Goal: Transaction & Acquisition: Purchase product/service

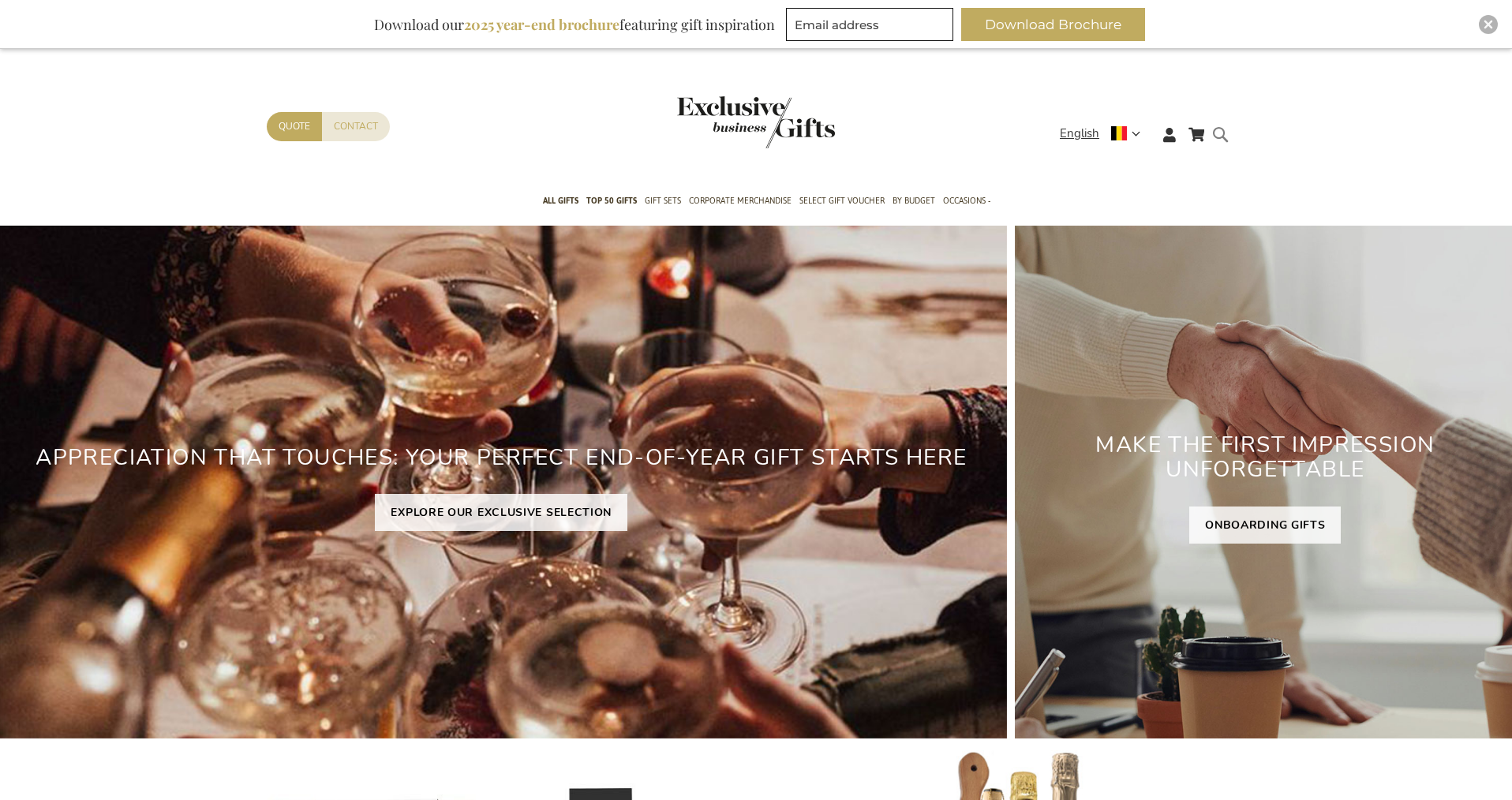
click at [1225, 135] on input "Search" at bounding box center [1235, 137] width 37 height 25
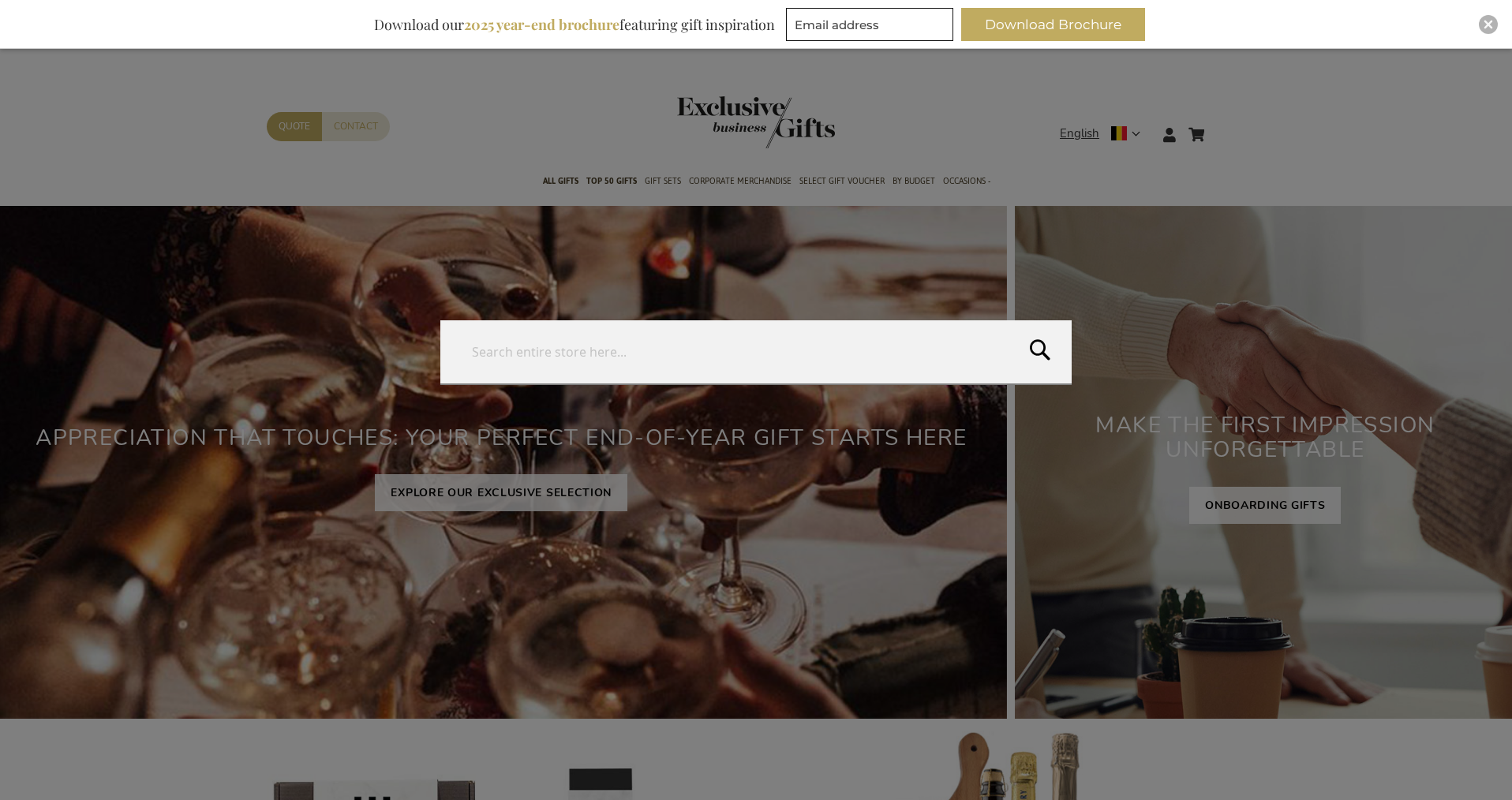
click at [616, 352] on input "Search" at bounding box center [756, 351] width 631 height 63
type input "pepper"
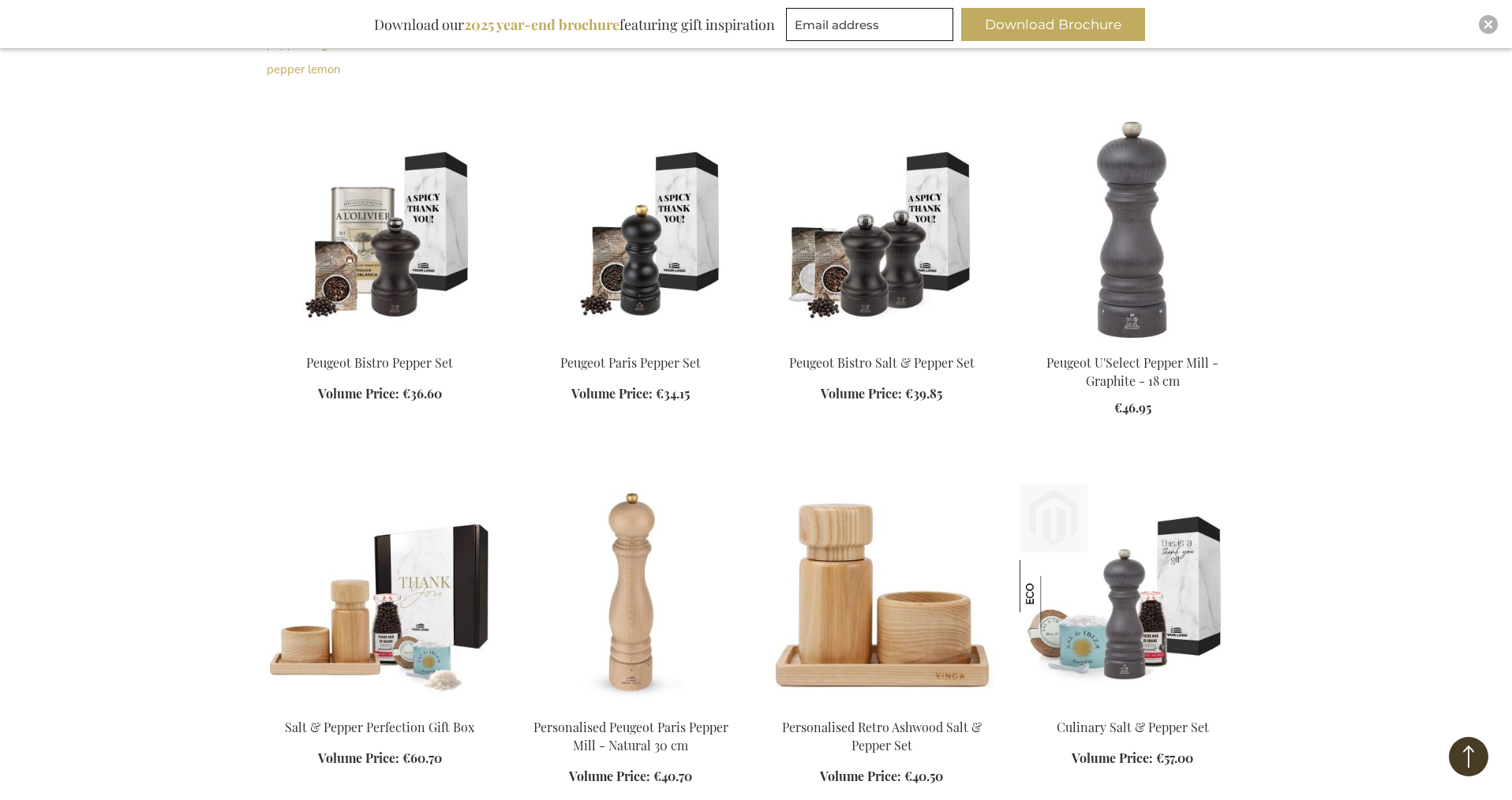
scroll to position [729, 0]
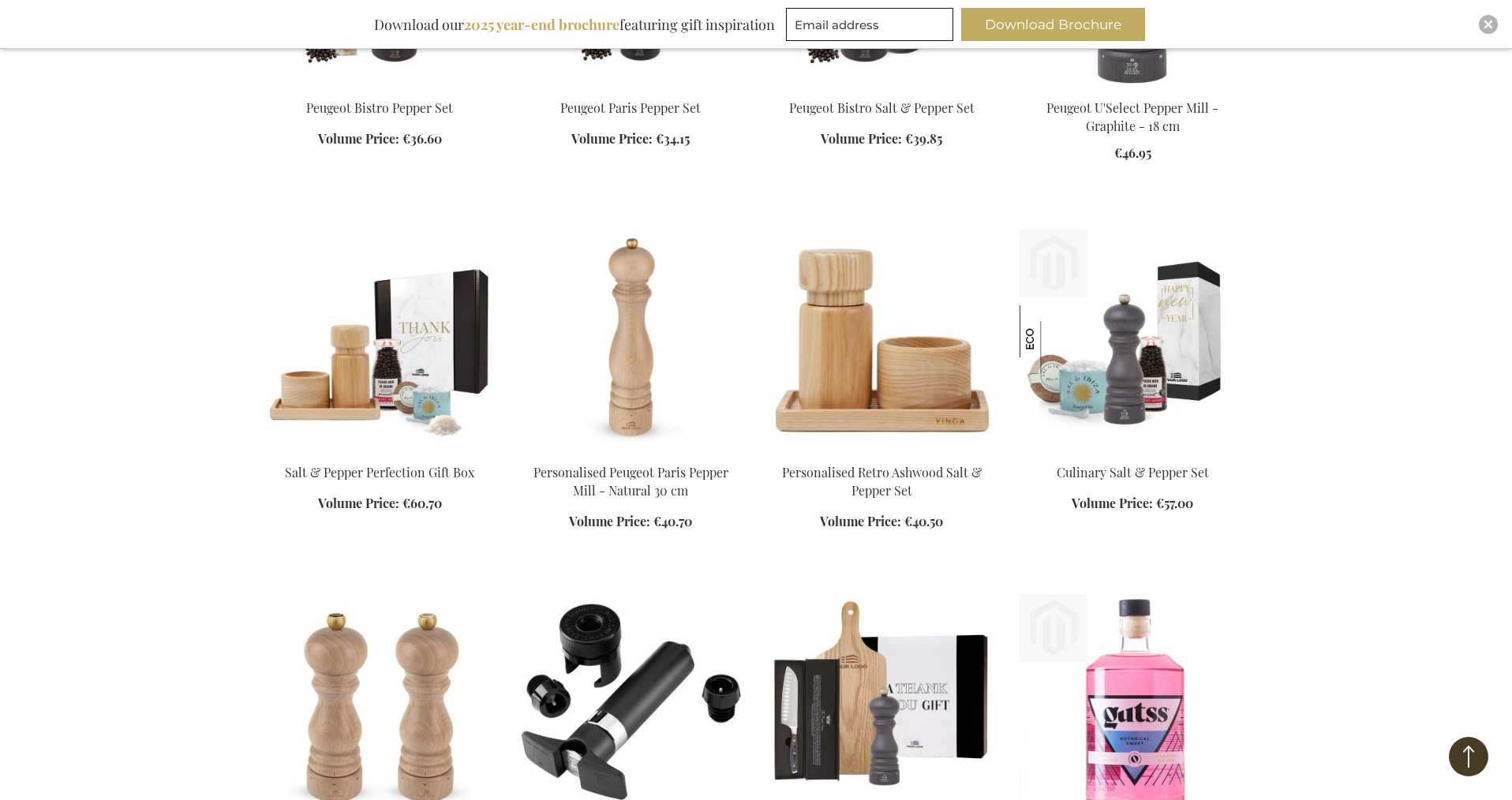
type input "staf"
click at [1168, 311] on img at bounding box center [1132, 339] width 226 height 220
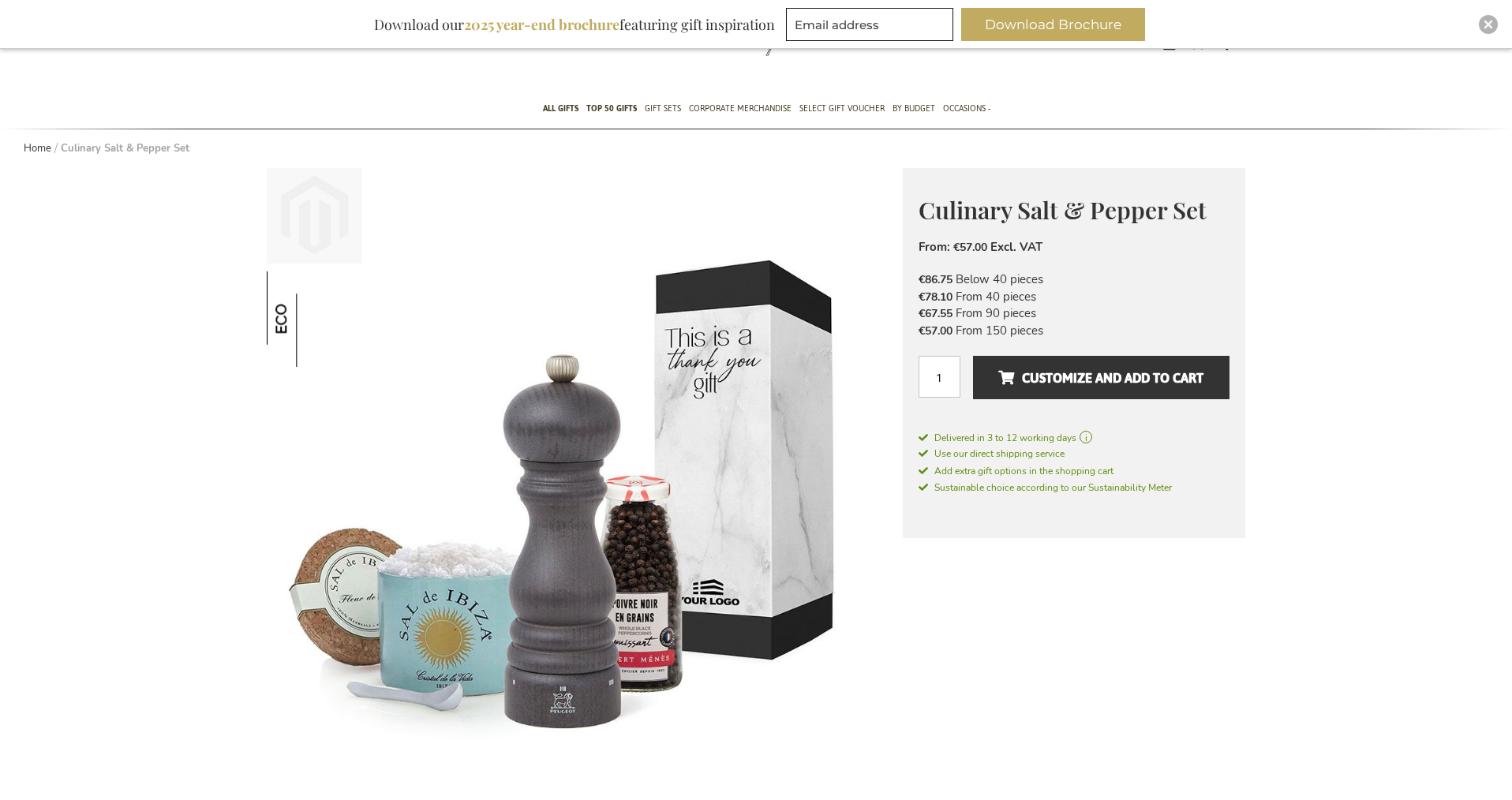
scroll to position [3, 0]
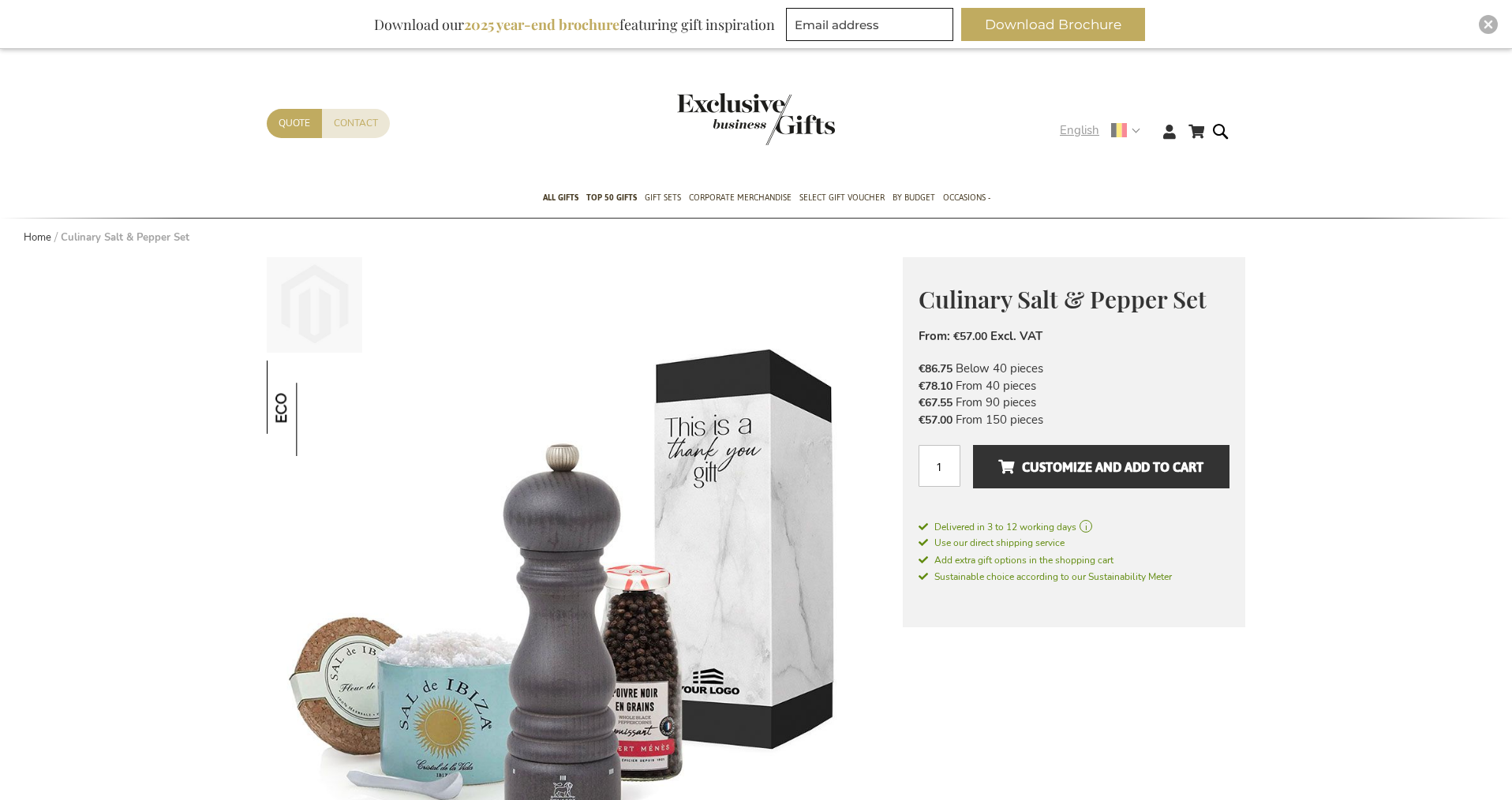
type input "staf"
click at [1139, 130] on div "English" at bounding box center [1105, 130] width 91 height 18
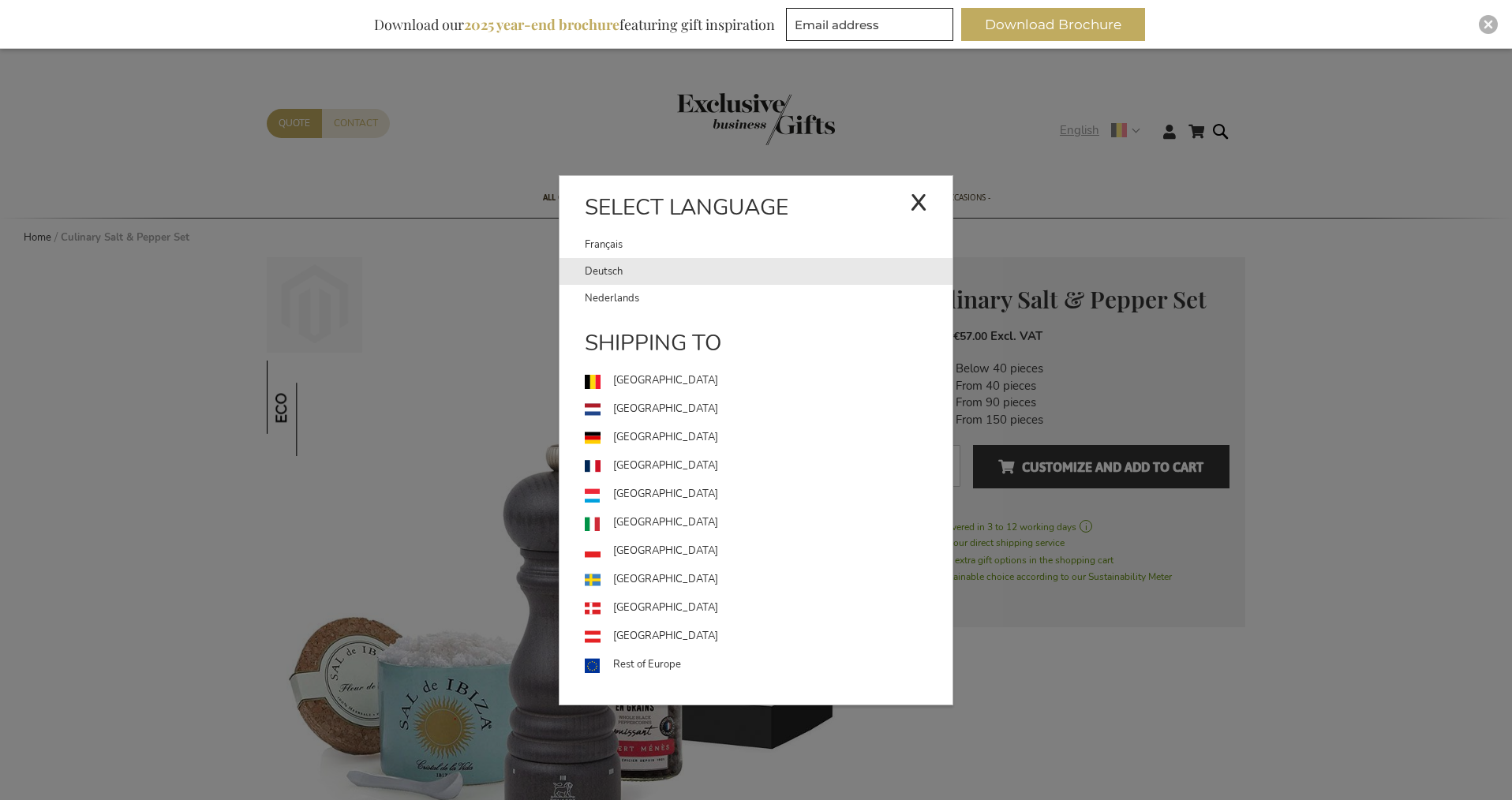
click at [604, 266] on link "Deutsch" at bounding box center [769, 271] width 368 height 27
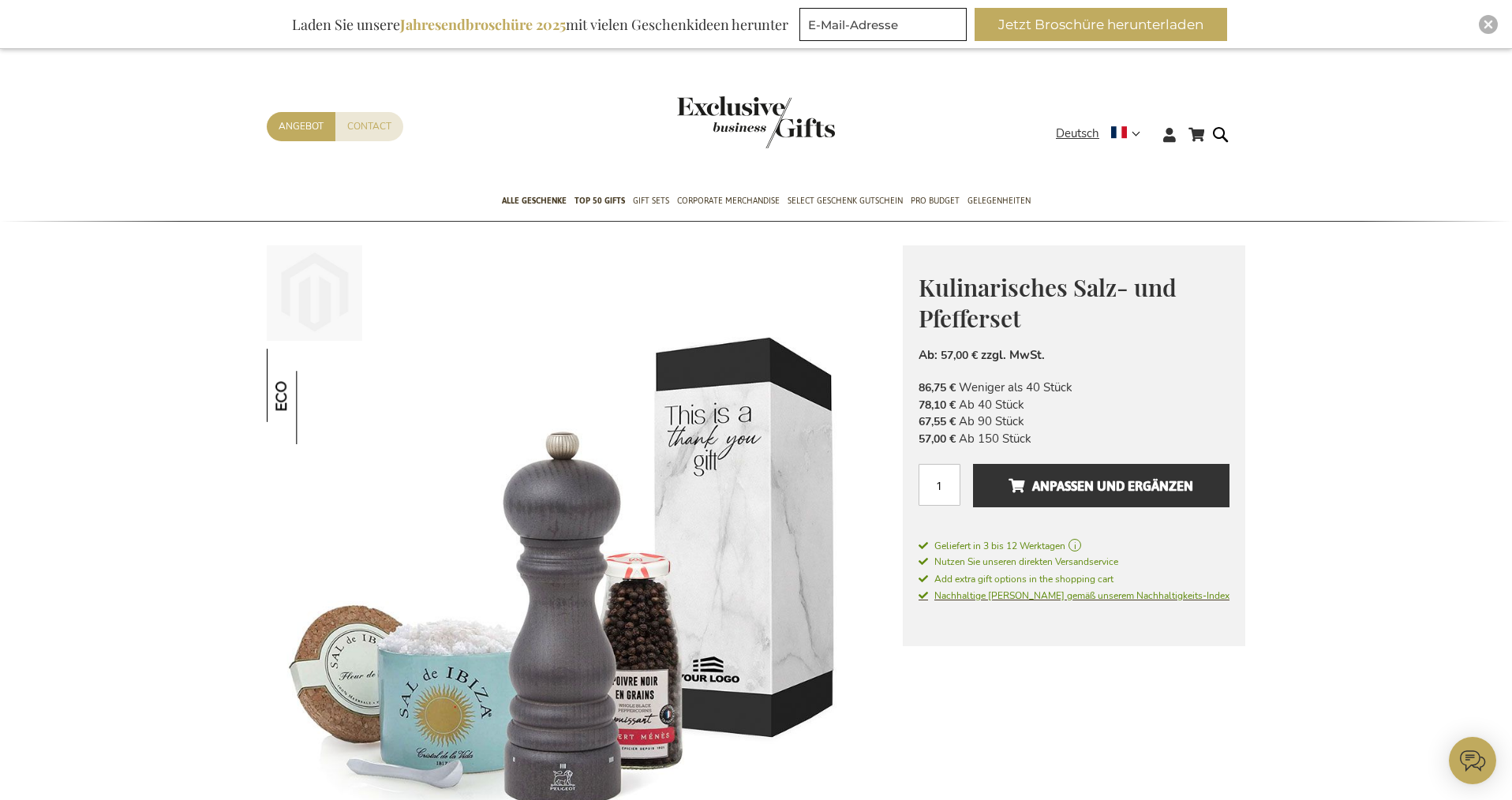
type input "staf"
click at [1024, 597] on span "Nachhaltige Wahl gemäß unserem Nachhaltigkeits-Index" at bounding box center [1073, 595] width 311 height 12
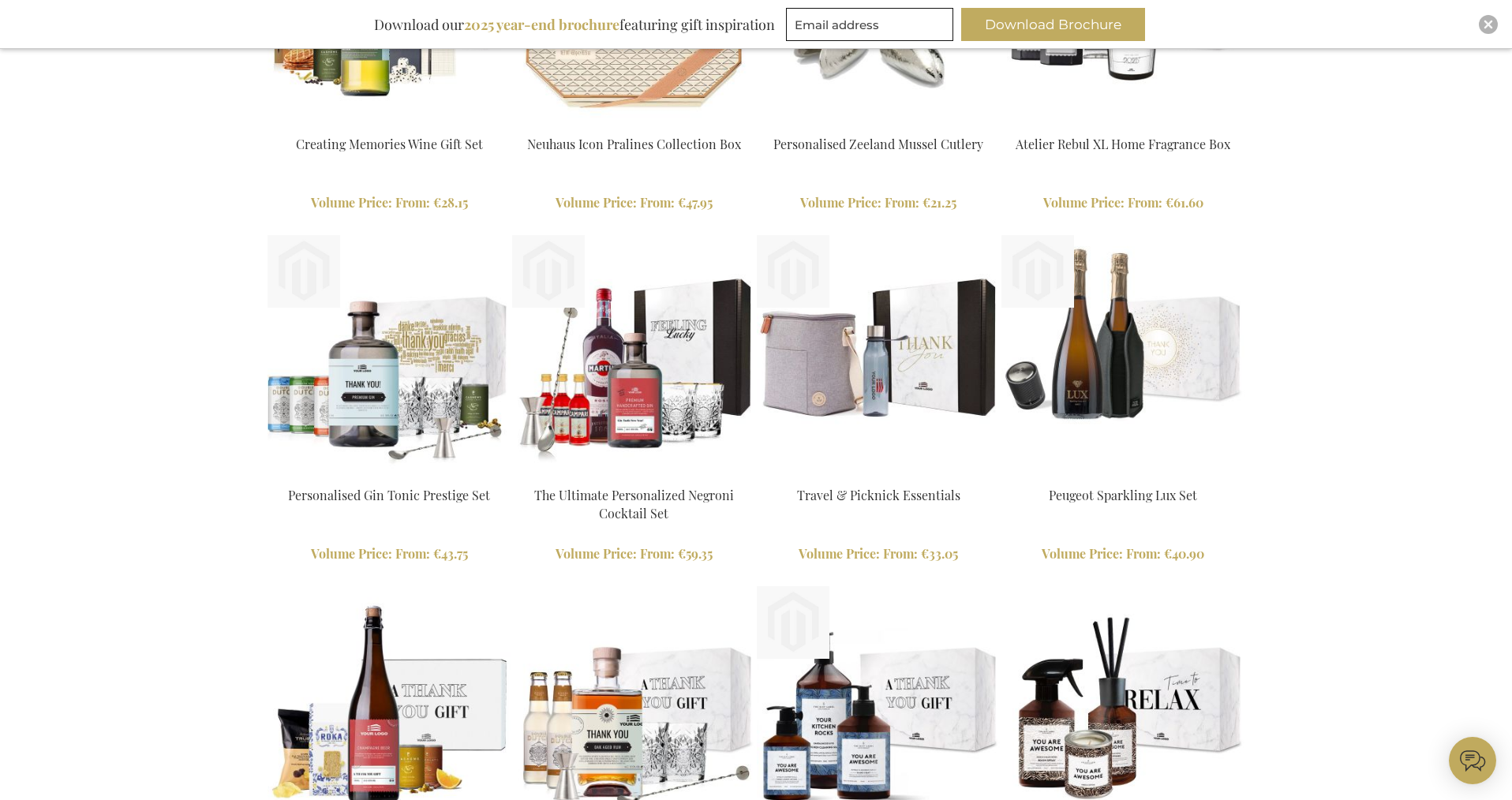
type input "staf"
click at [352, 76] on img at bounding box center [389, 5] width 243 height 243
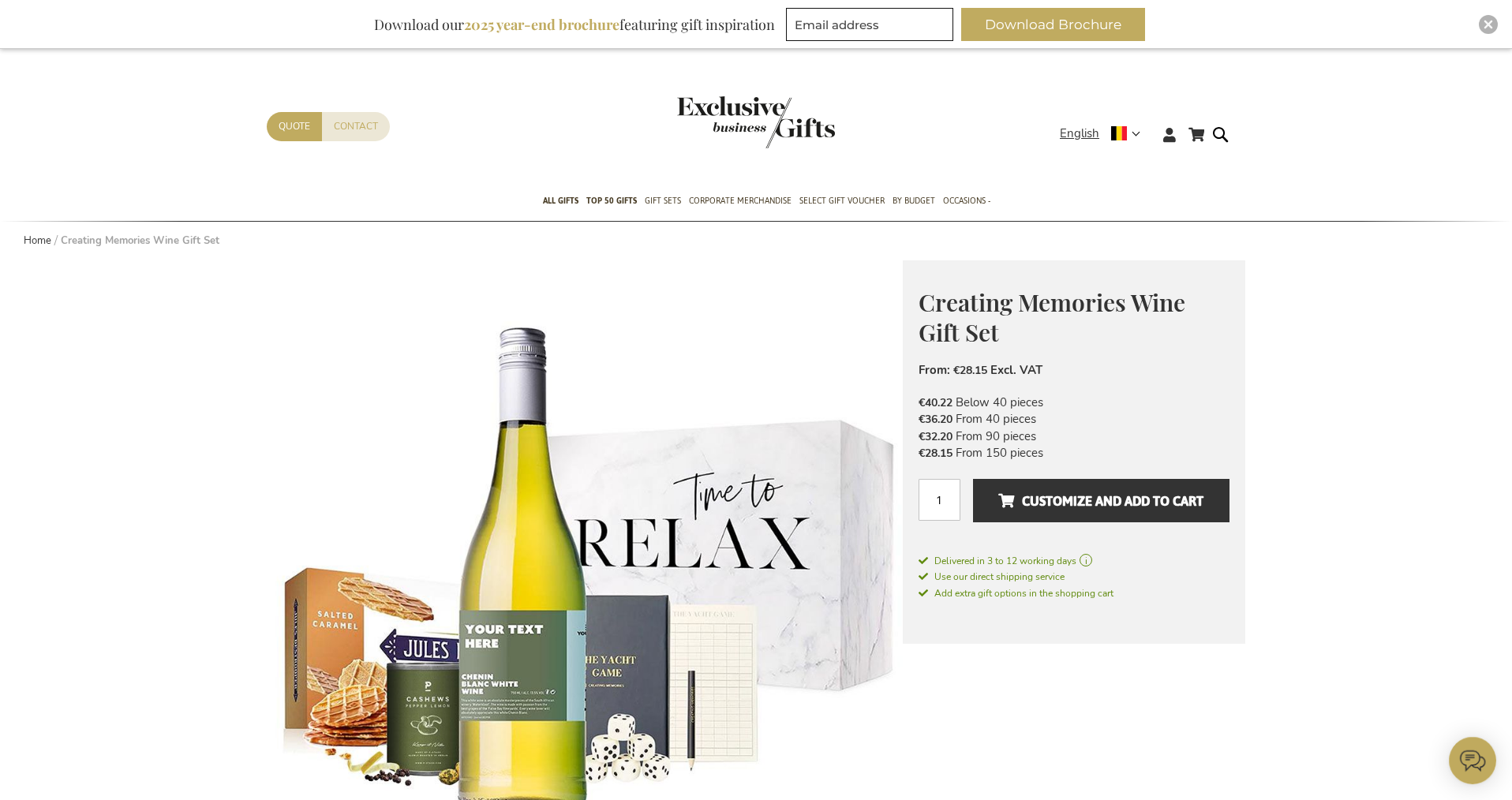
type input "staf"
click at [959, 629] on div "Creating Memories Wine Gift Set €40.22 Excl. VAT From: €28.15 Excl. VAT €40.22 …" at bounding box center [1073, 452] width 343 height 383
click at [961, 591] on span "Add extra gift options in the shopping cart" at bounding box center [1016, 593] width 195 height 12
click at [965, 593] on span "Add extra gift options in the shopping cart" at bounding box center [1016, 593] width 195 height 12
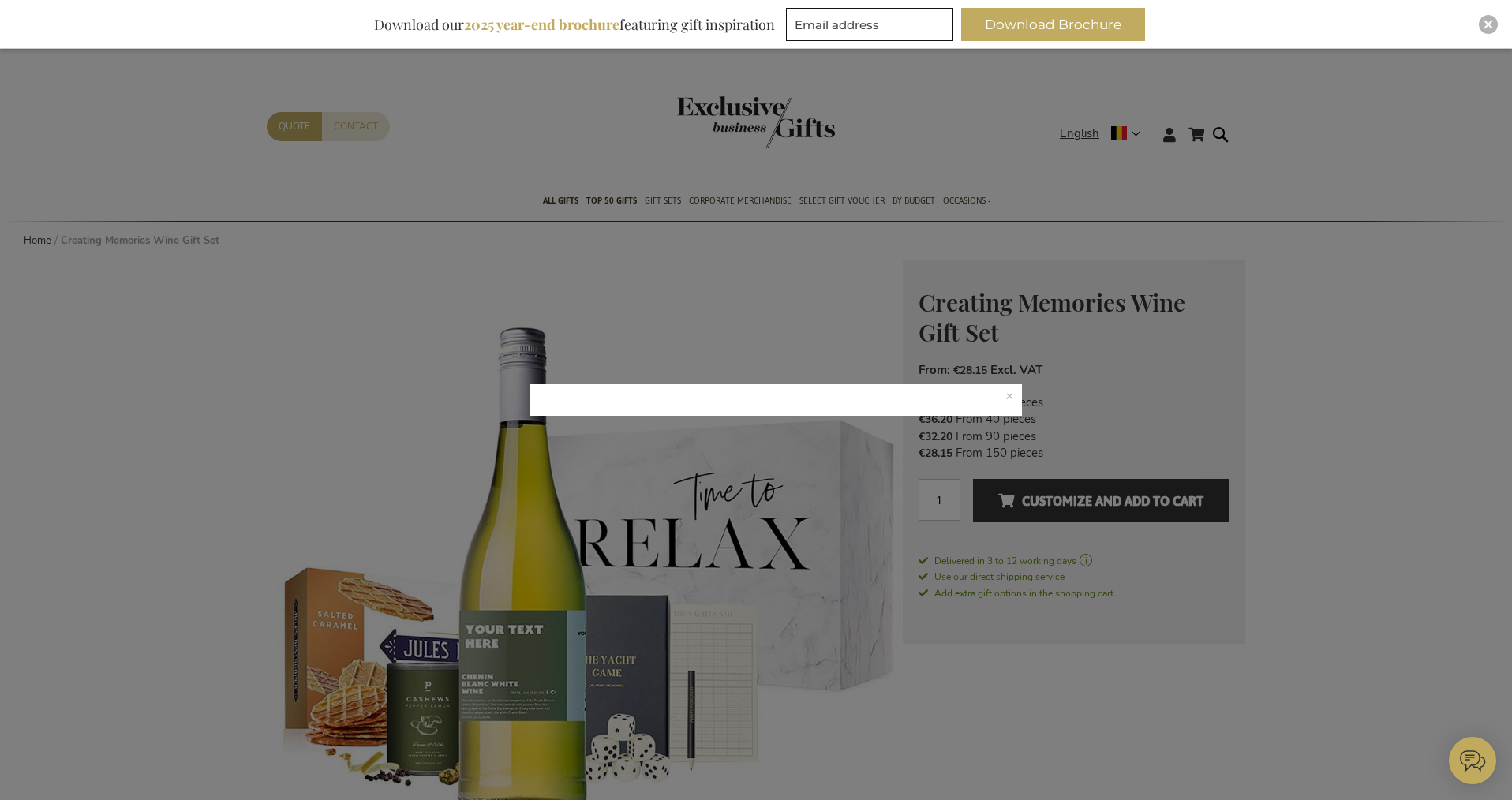
click at [1009, 393] on p at bounding box center [776, 400] width 494 height 31
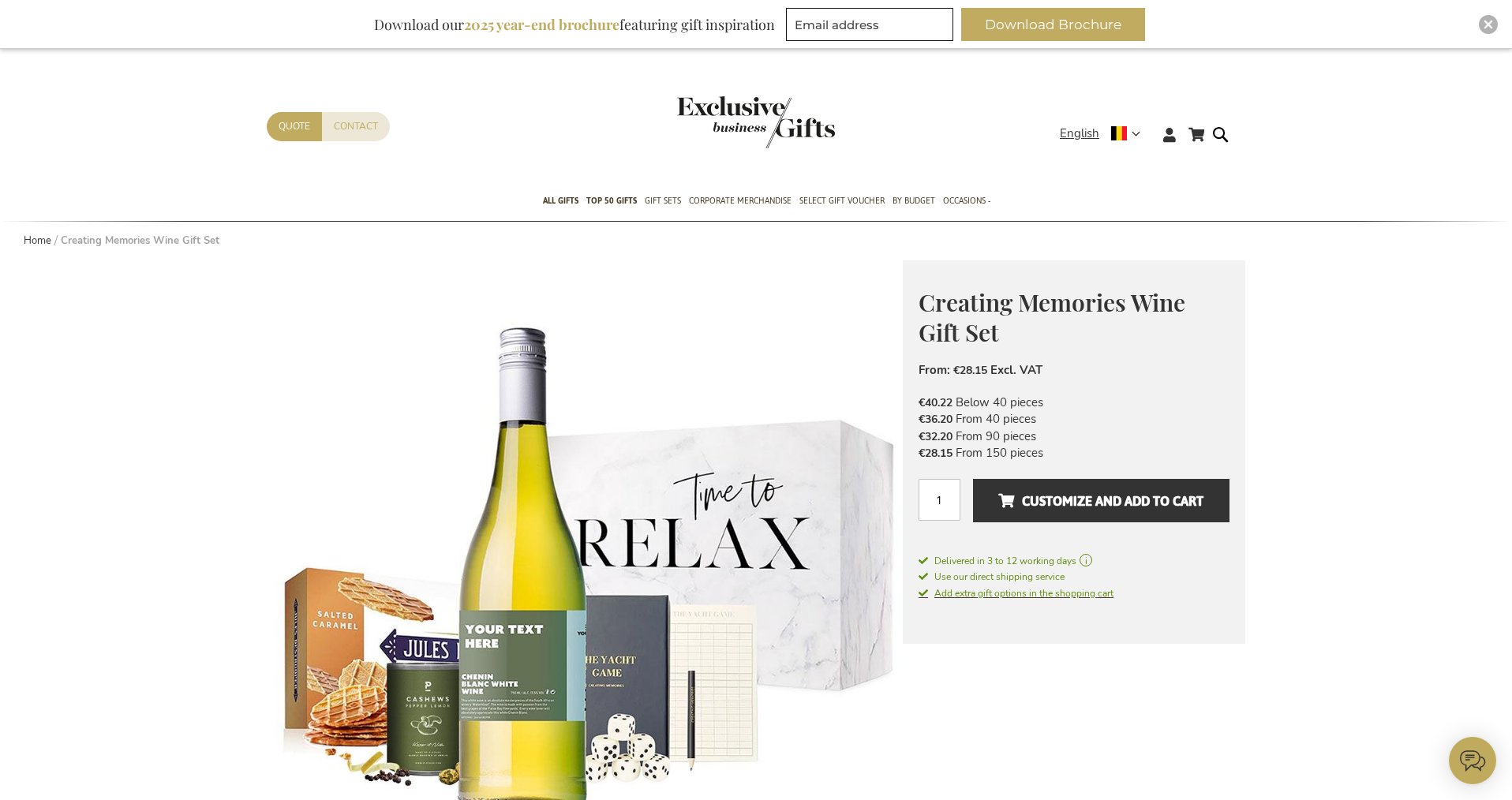
click at [962, 593] on span "Add extra gift options in the shopping cart" at bounding box center [1016, 593] width 195 height 12
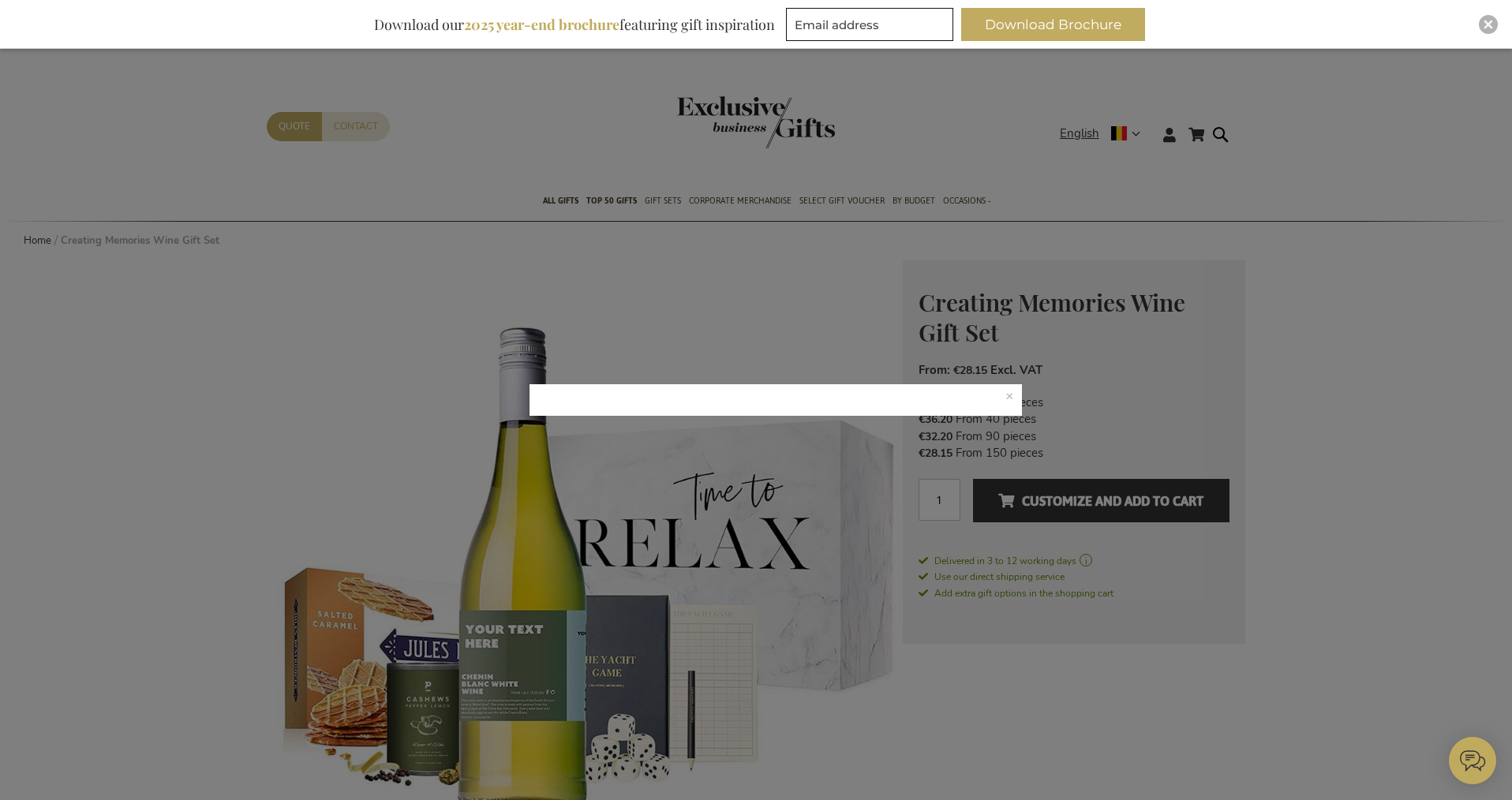
click at [1010, 394] on p at bounding box center [776, 400] width 494 height 31
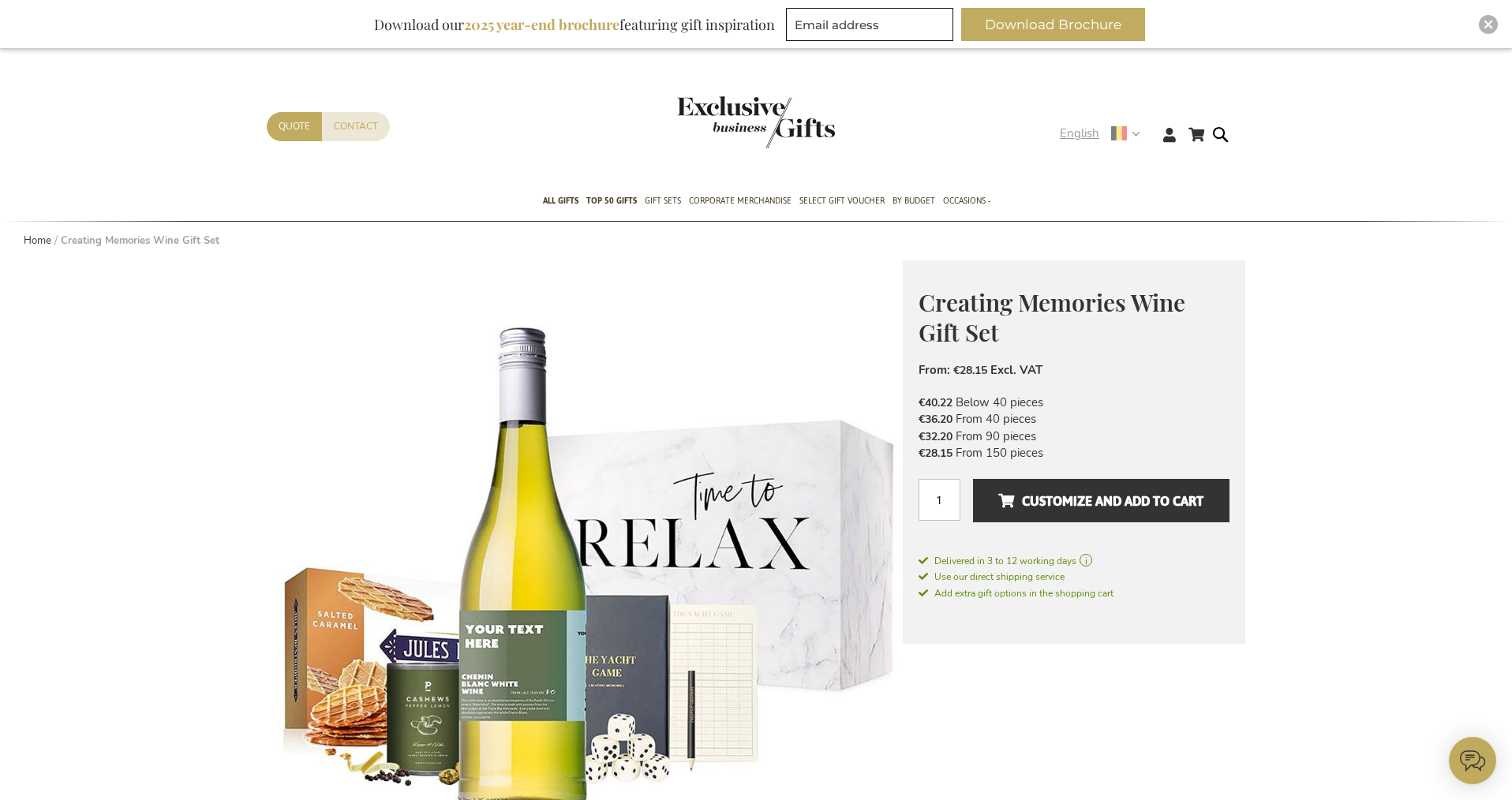
click at [1141, 132] on div "English" at bounding box center [1105, 133] width 91 height 18
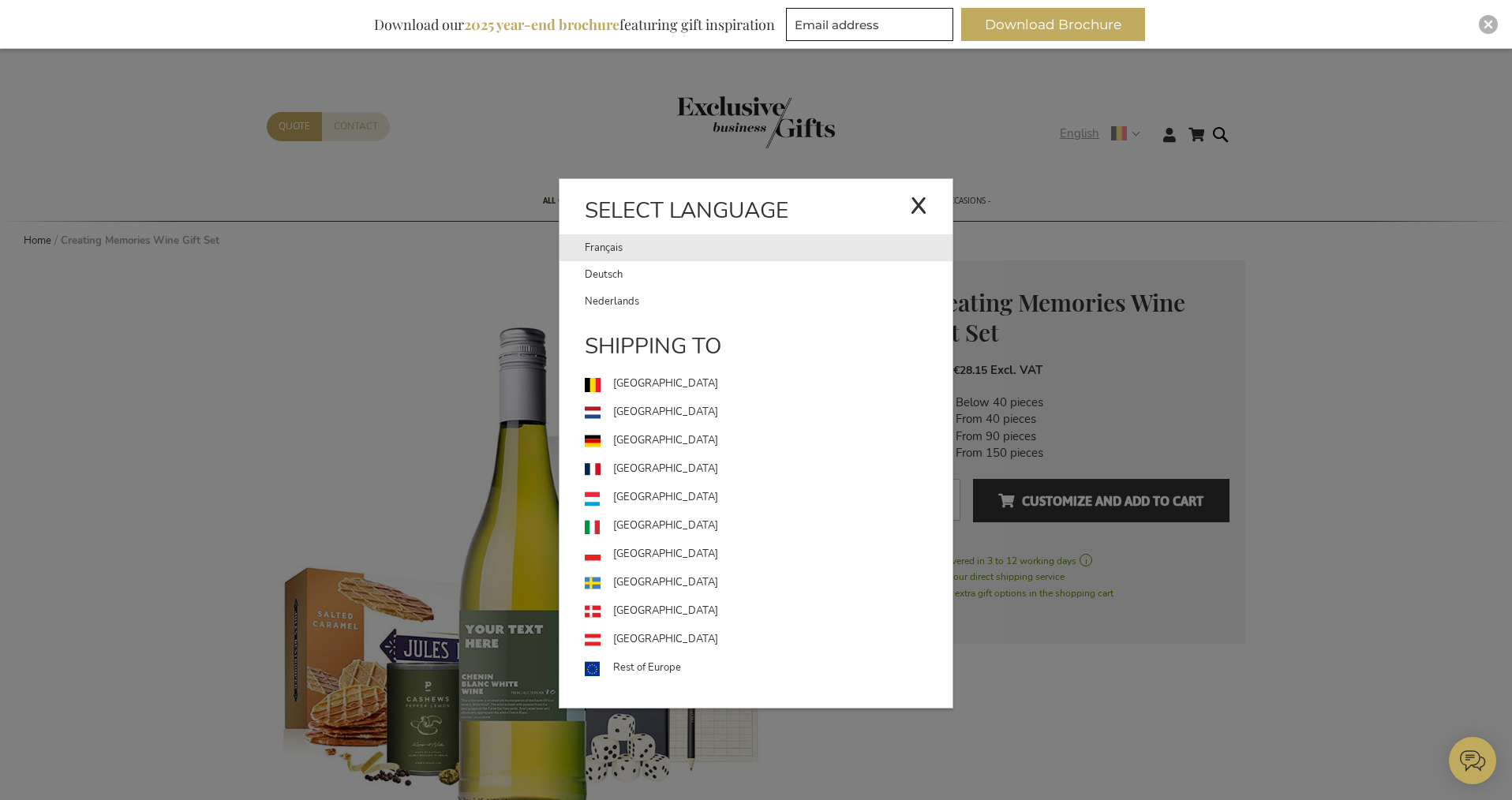
click at [597, 236] on link "Français" at bounding box center [747, 247] width 325 height 27
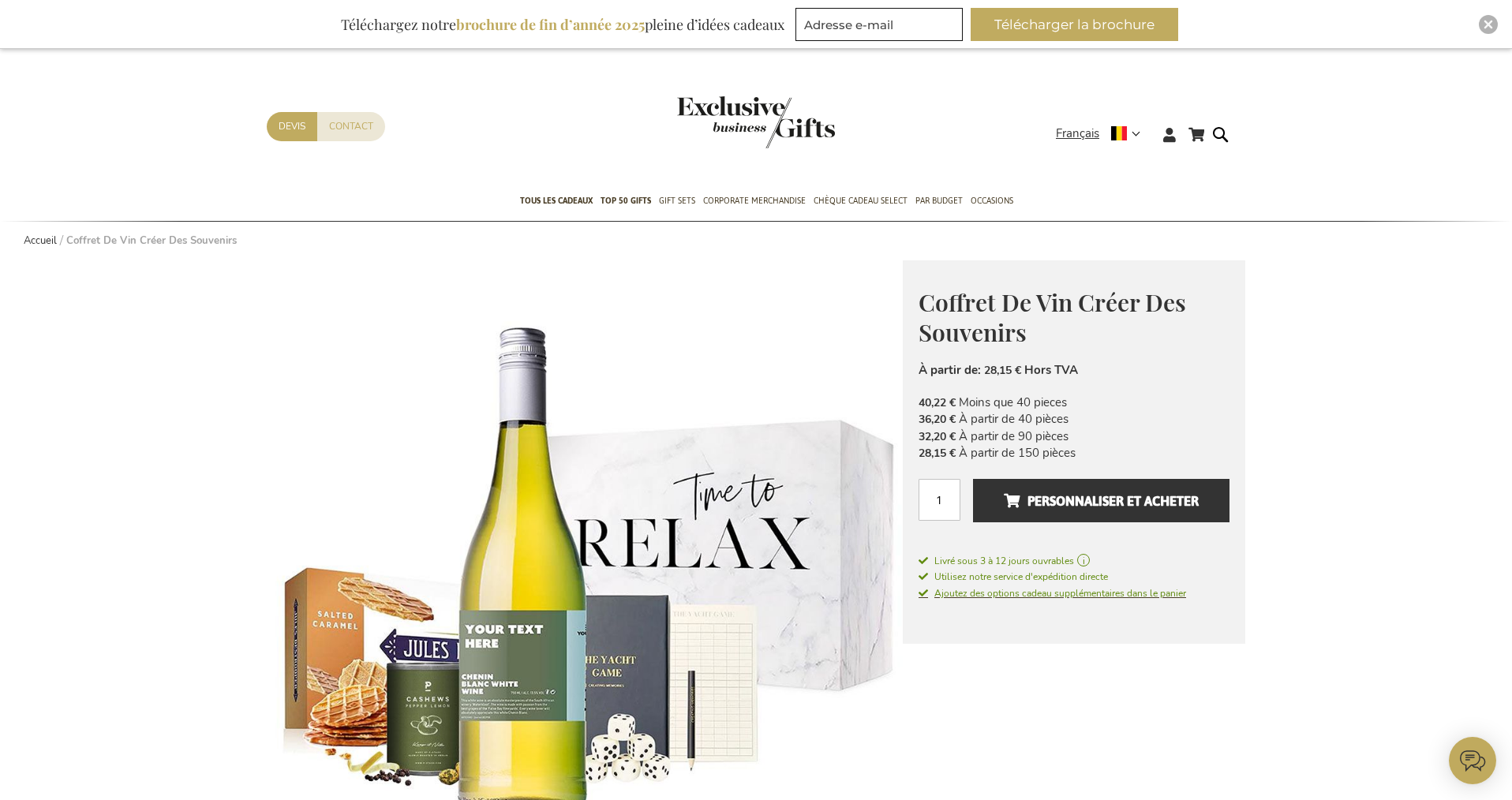
type input "staf"
click at [958, 593] on span "Ajoutez des options cadeau supplémentaires dans le panier" at bounding box center [1052, 593] width 268 height 12
click at [976, 589] on span "Ajoutez des options cadeau supplémentaires dans le panier" at bounding box center [1052, 593] width 268 height 12
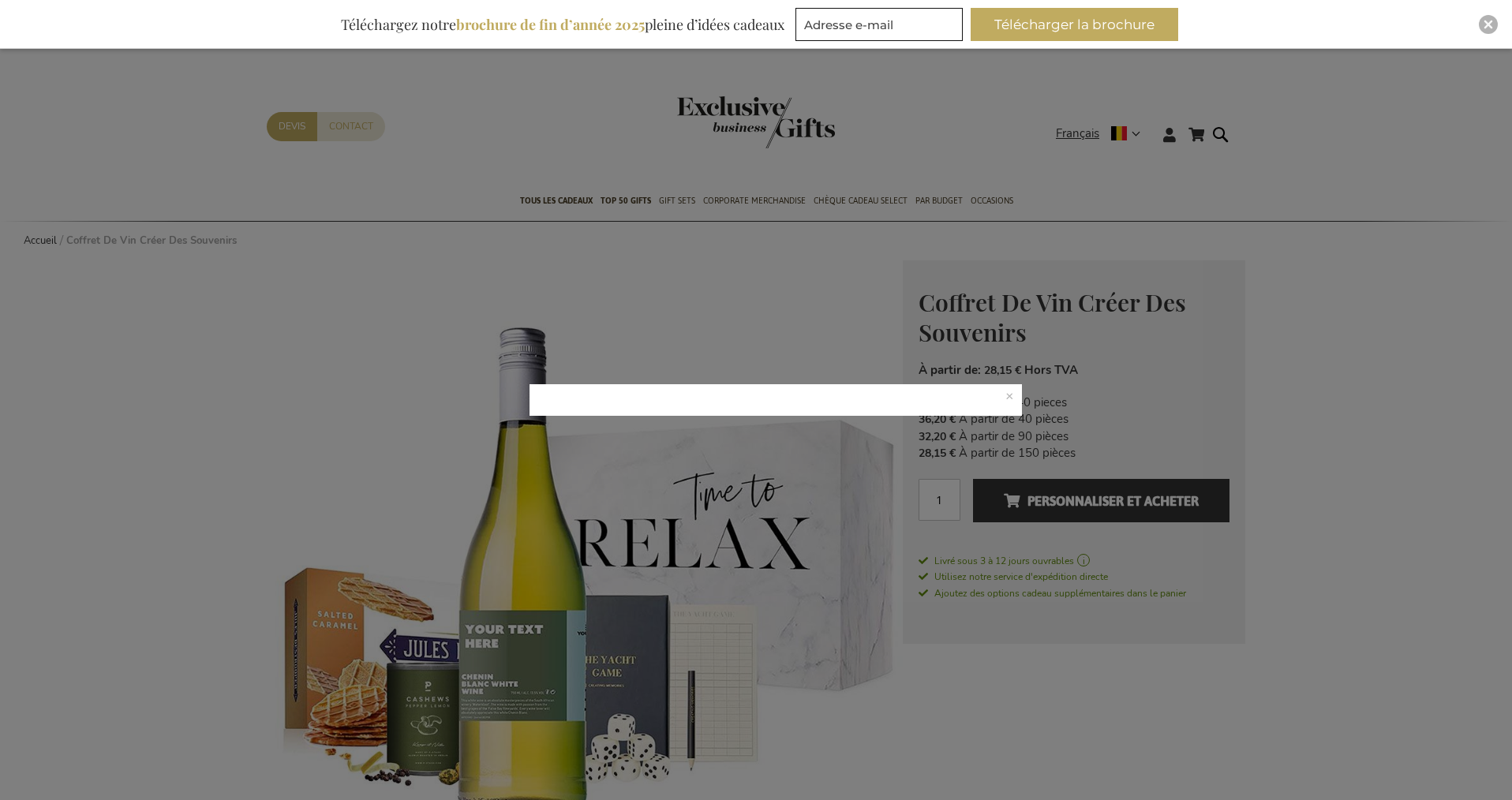
click at [1009, 394] on p at bounding box center [776, 400] width 494 height 31
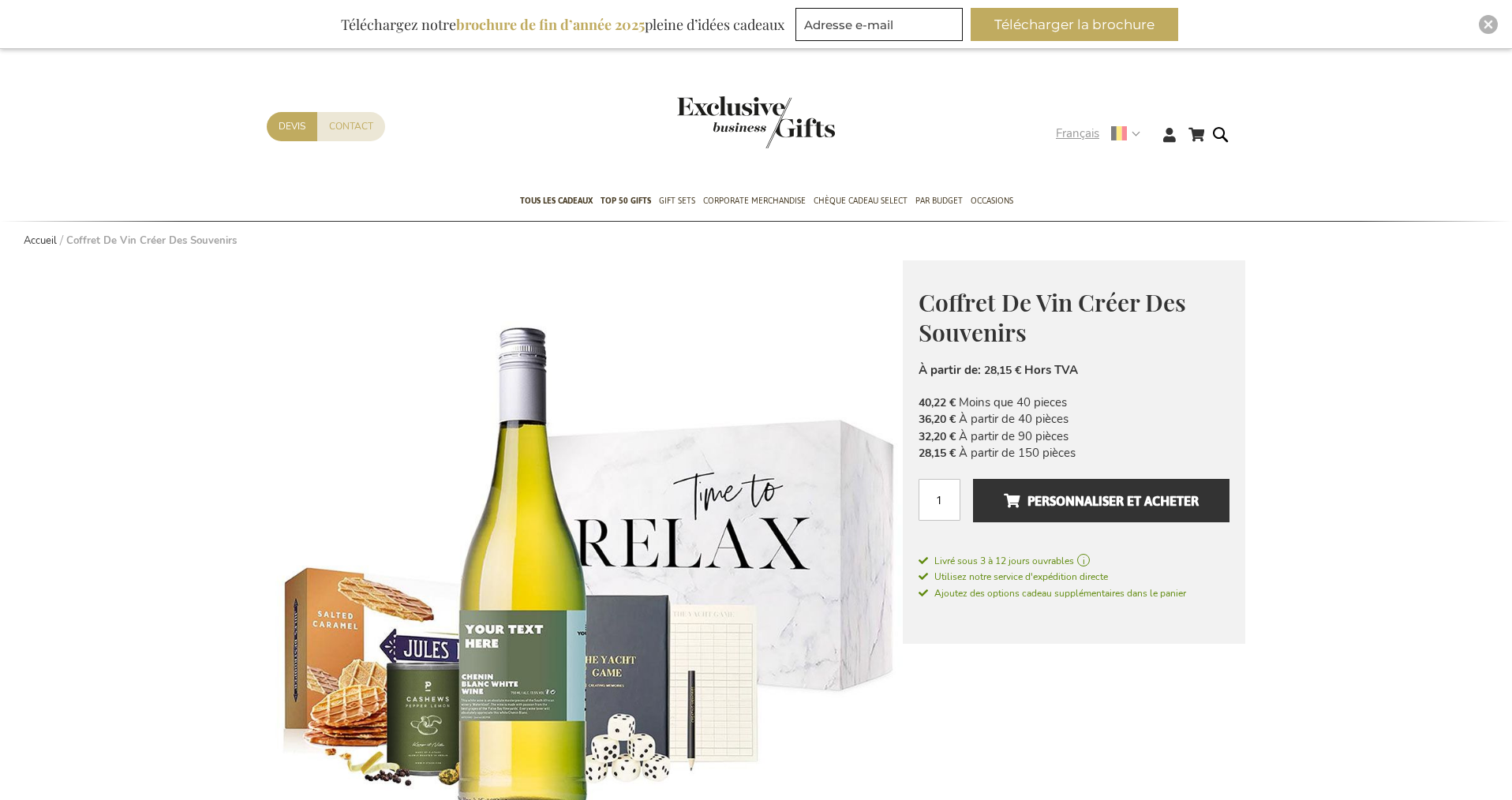
click at [1134, 131] on strong "Français" at bounding box center [1097, 133] width 83 height 18
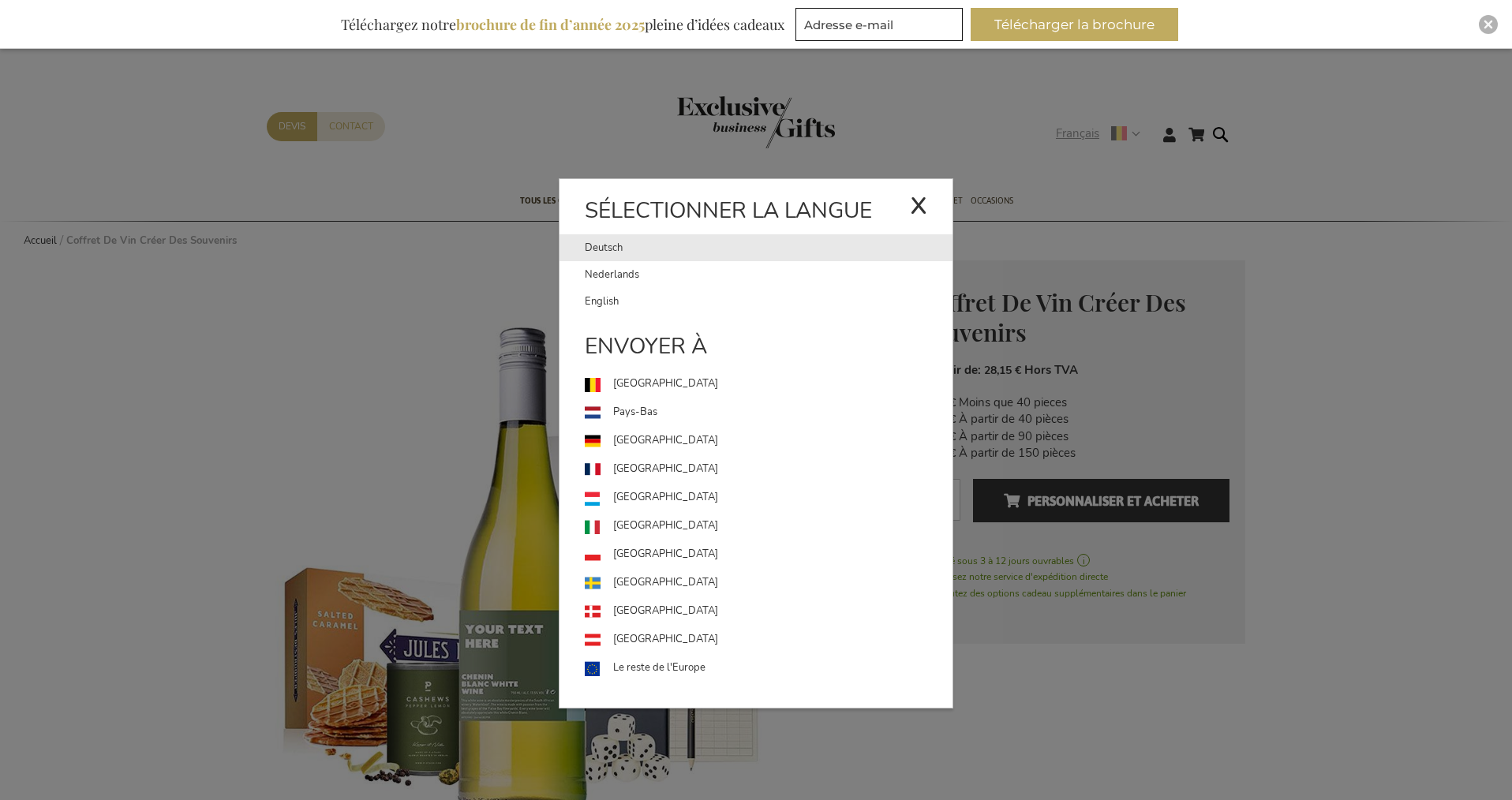
click at [592, 249] on link "Deutsch" at bounding box center [747, 247] width 325 height 27
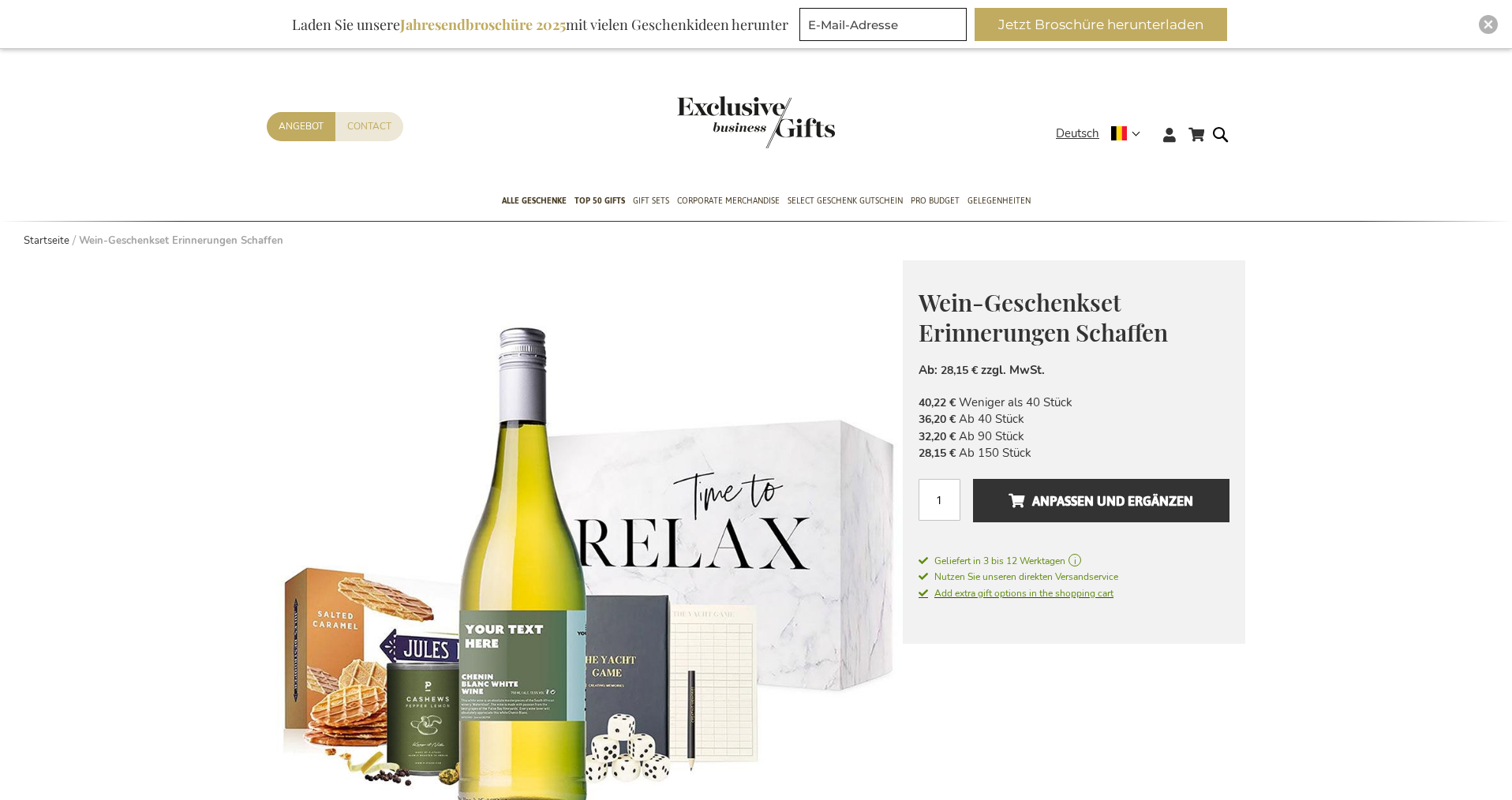
type input "staf"
click at [977, 592] on span "Add extra gift options in the shopping cart" at bounding box center [1016, 593] width 195 height 12
click at [969, 594] on span "Add extra gift options in the shopping cart" at bounding box center [1016, 593] width 195 height 12
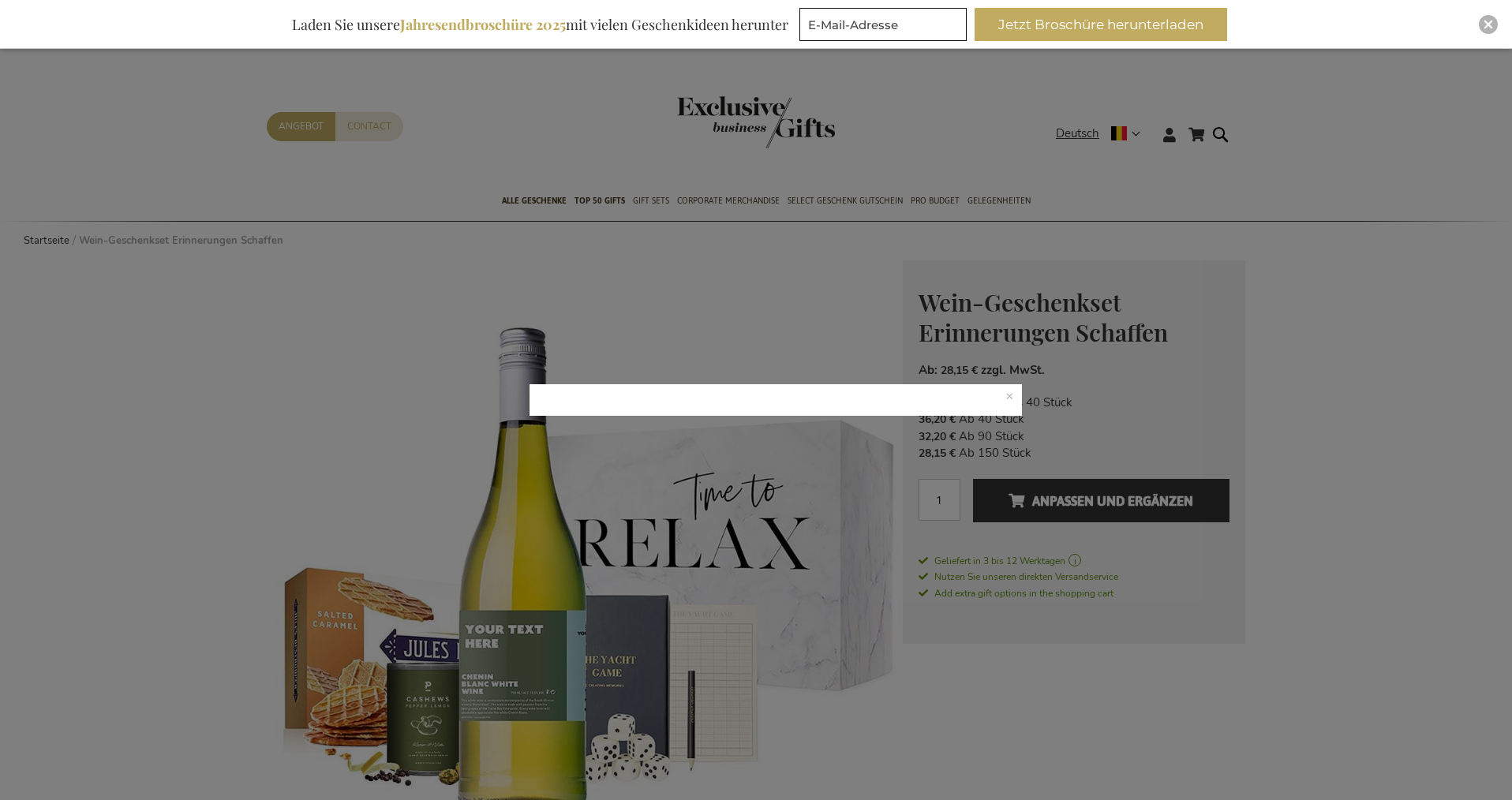
click at [1004, 392] on p at bounding box center [776, 400] width 494 height 31
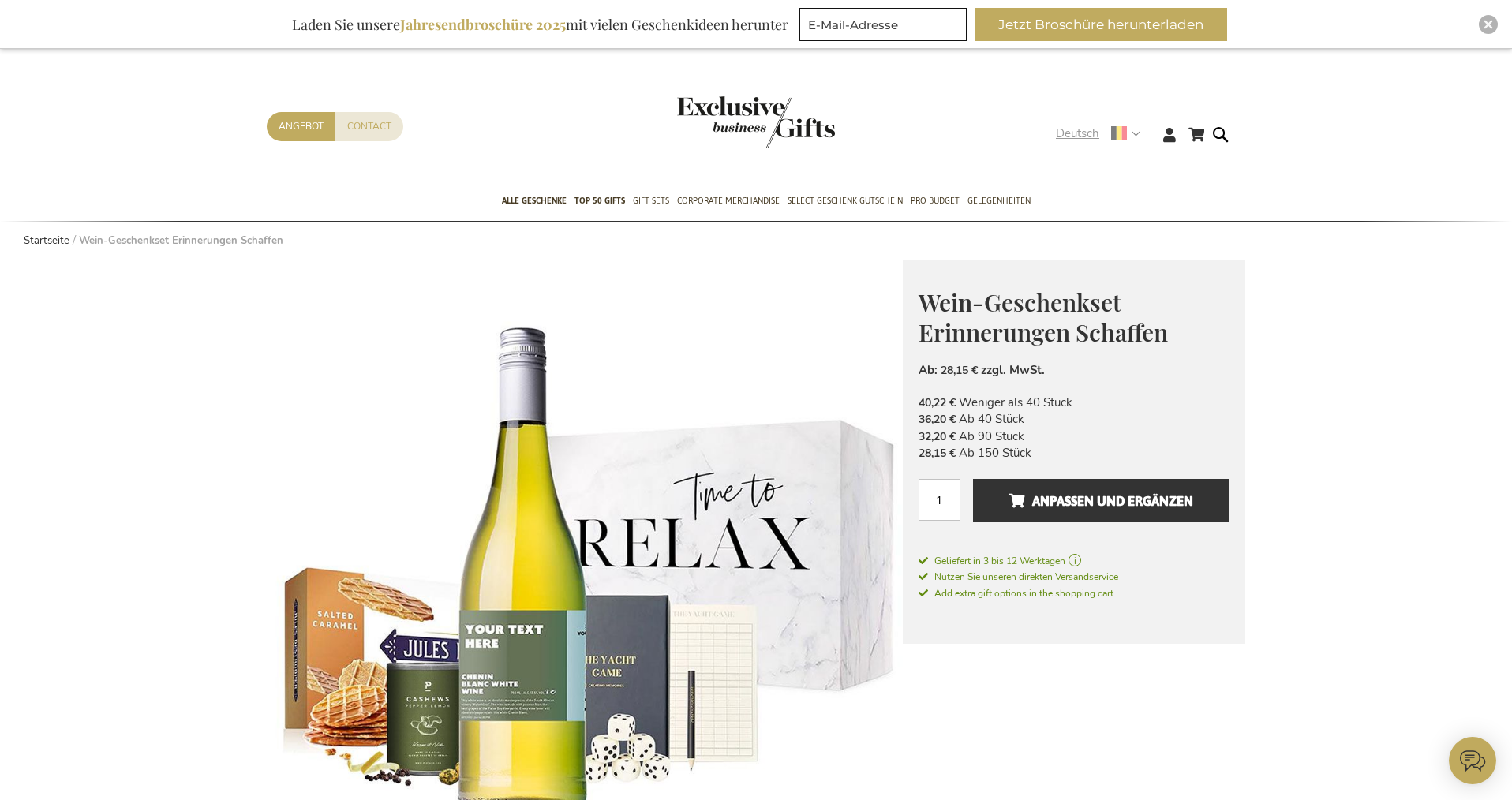
type input "staf"
click at [1132, 132] on strong "Deutsch" at bounding box center [1097, 133] width 83 height 18
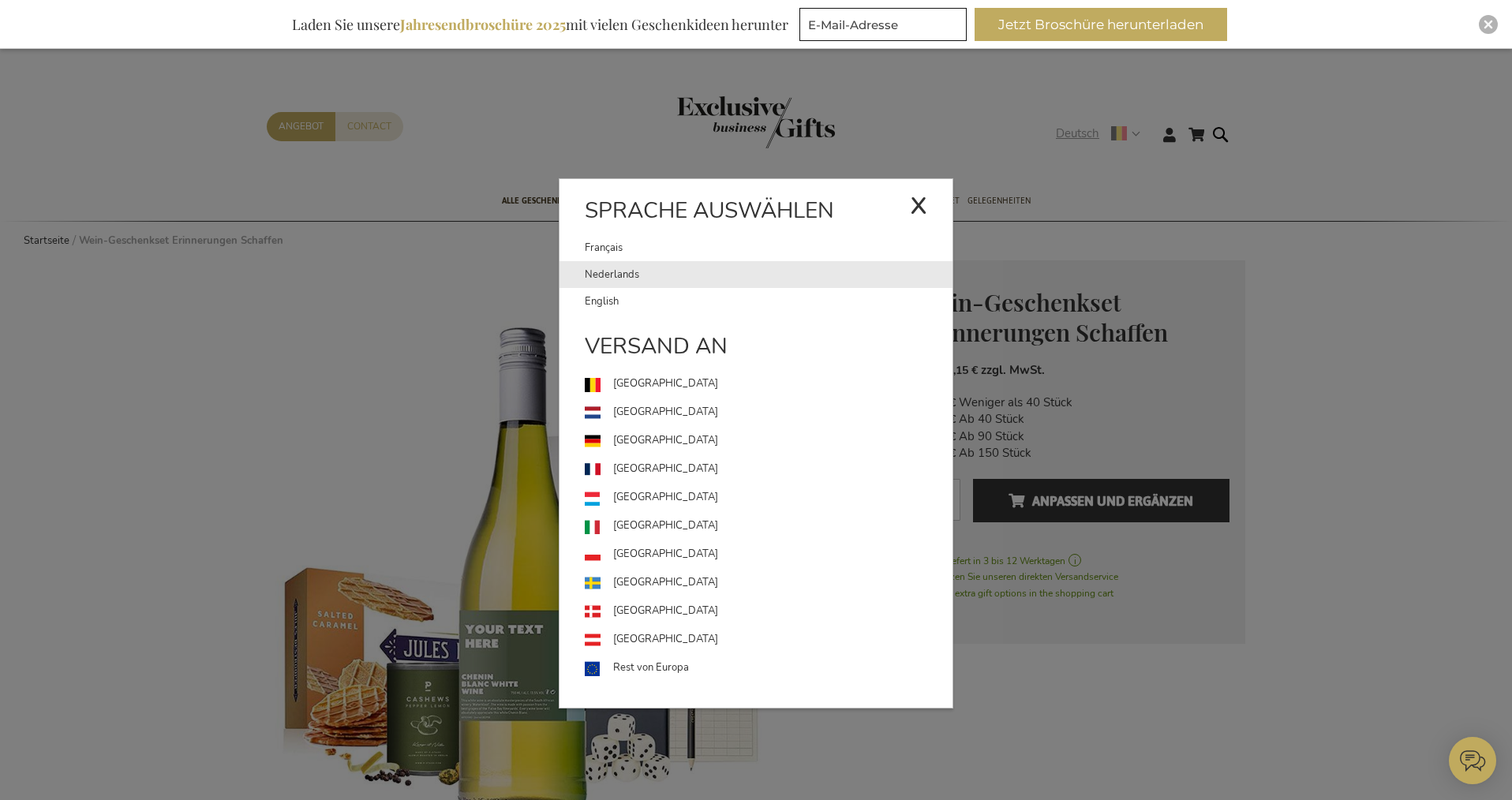
click at [605, 269] on link "Nederlands" at bounding box center [769, 275] width 368 height 27
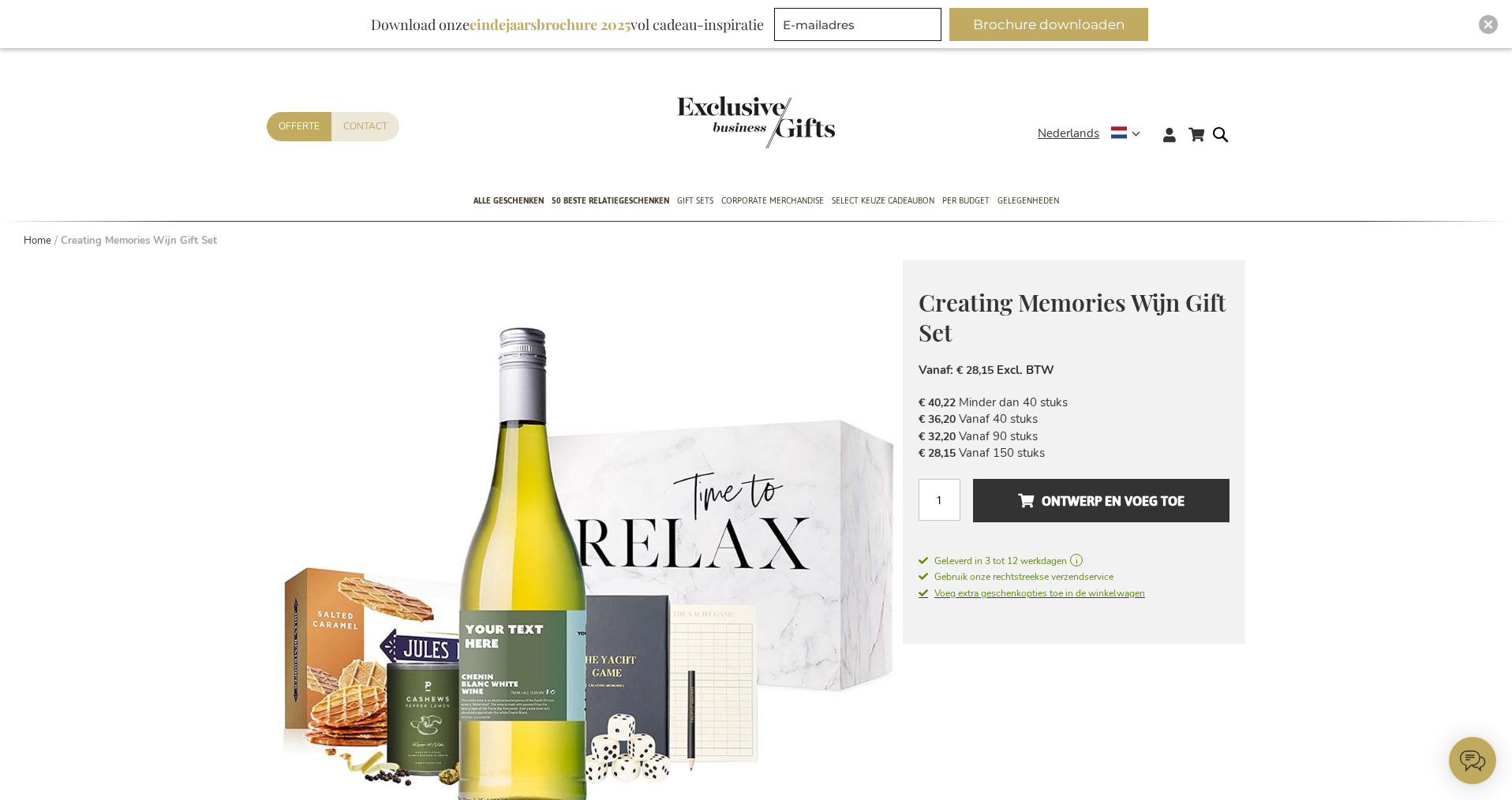
type input "staf"
click at [1042, 597] on span "Voeg extra geschenkopties toe in de winkelwagen" at bounding box center [1032, 593] width 227 height 12
click at [1023, 594] on span "Voeg extra geschenkopties toe in de winkelwagen" at bounding box center [1032, 593] width 227 height 12
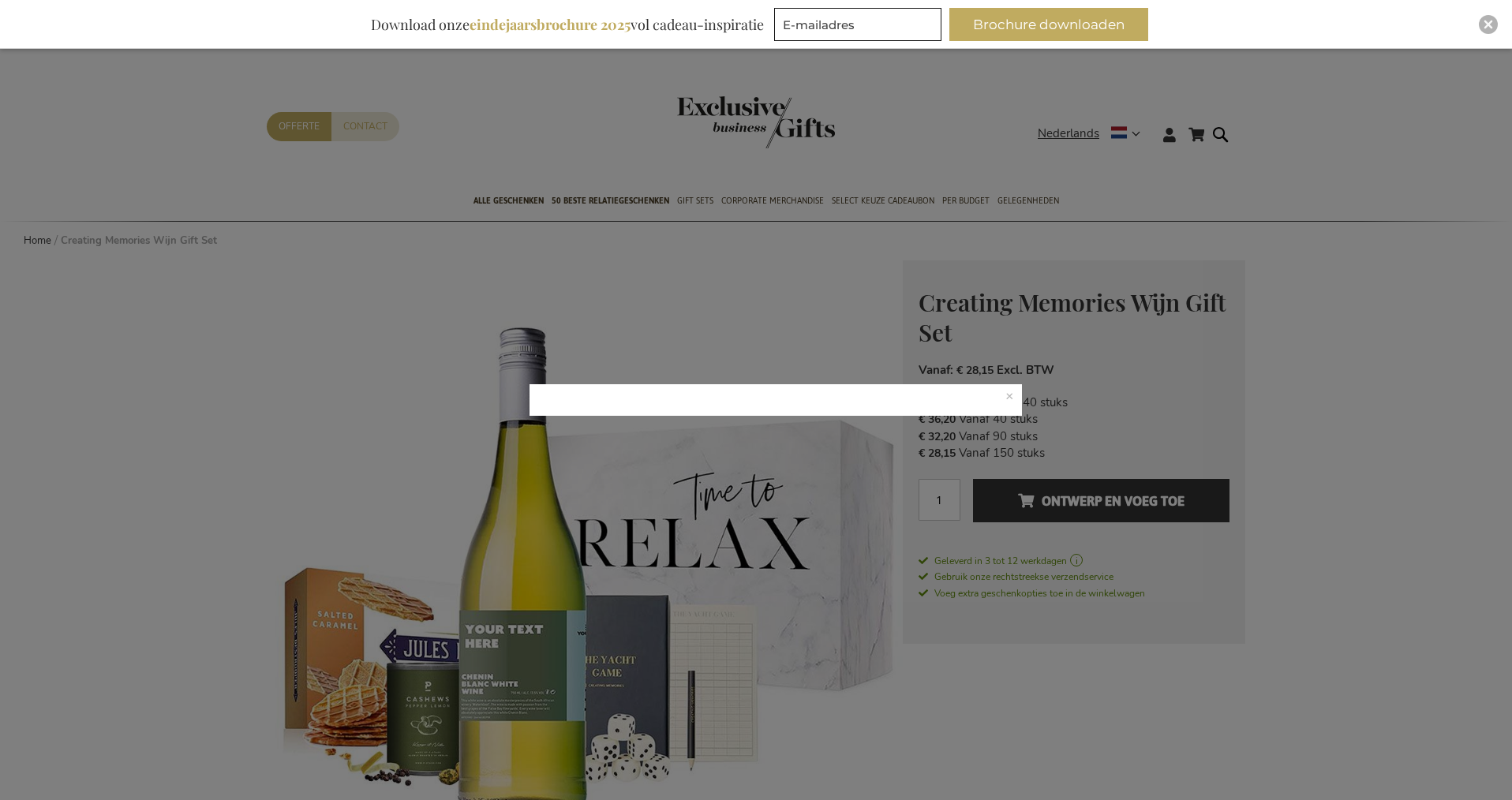
click at [1009, 395] on p at bounding box center [776, 400] width 494 height 31
